Goal: Task Accomplishment & Management: Complete application form

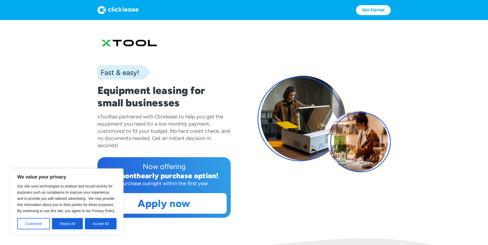
scroll to position [26, 0]
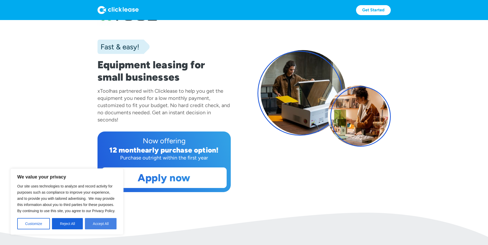
click at [99, 227] on button "Accept All" at bounding box center [101, 223] width 32 height 11
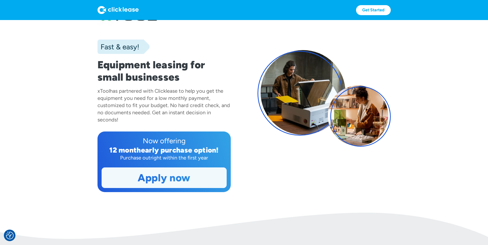
click at [204, 178] on link "Apply now" at bounding box center [164, 178] width 124 height 20
